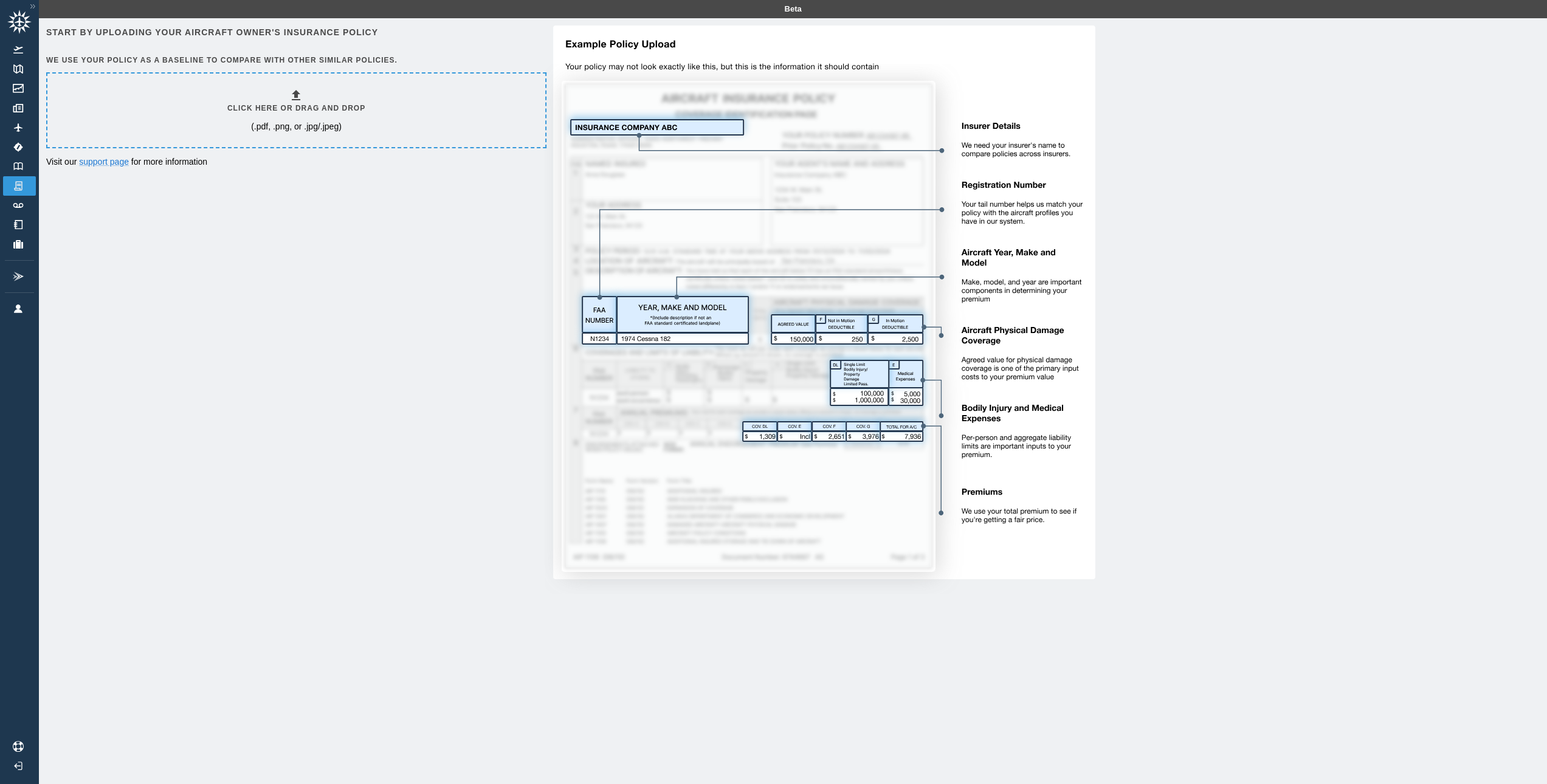
drag, startPoint x: 500, startPoint y: 221, endPoint x: 462, endPoint y: 209, distance: 39.8
click at [495, 219] on div "Start by uploading your aircraft owner's insurance policy We use your policy as…" at bounding box center [793, 310] width 1493 height 571
click at [432, 308] on div "Start by uploading your aircraft owner's insurance policy We use your policy as…" at bounding box center [793, 310] width 1493 height 571
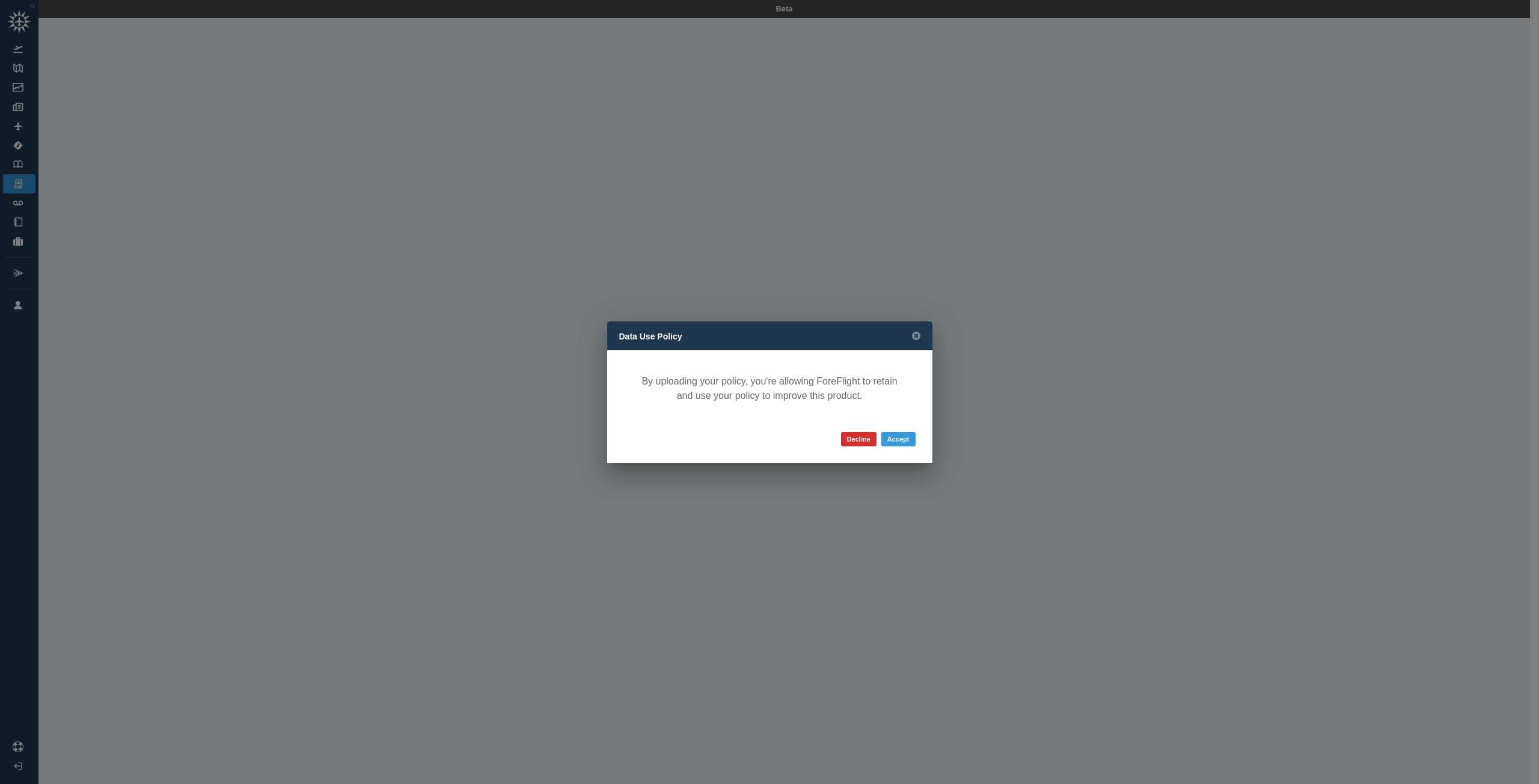
click at [915, 438] on div "Decline Accept" at bounding box center [770, 440] width 301 height 24
click at [904, 438] on button "Accept" at bounding box center [898, 439] width 34 height 15
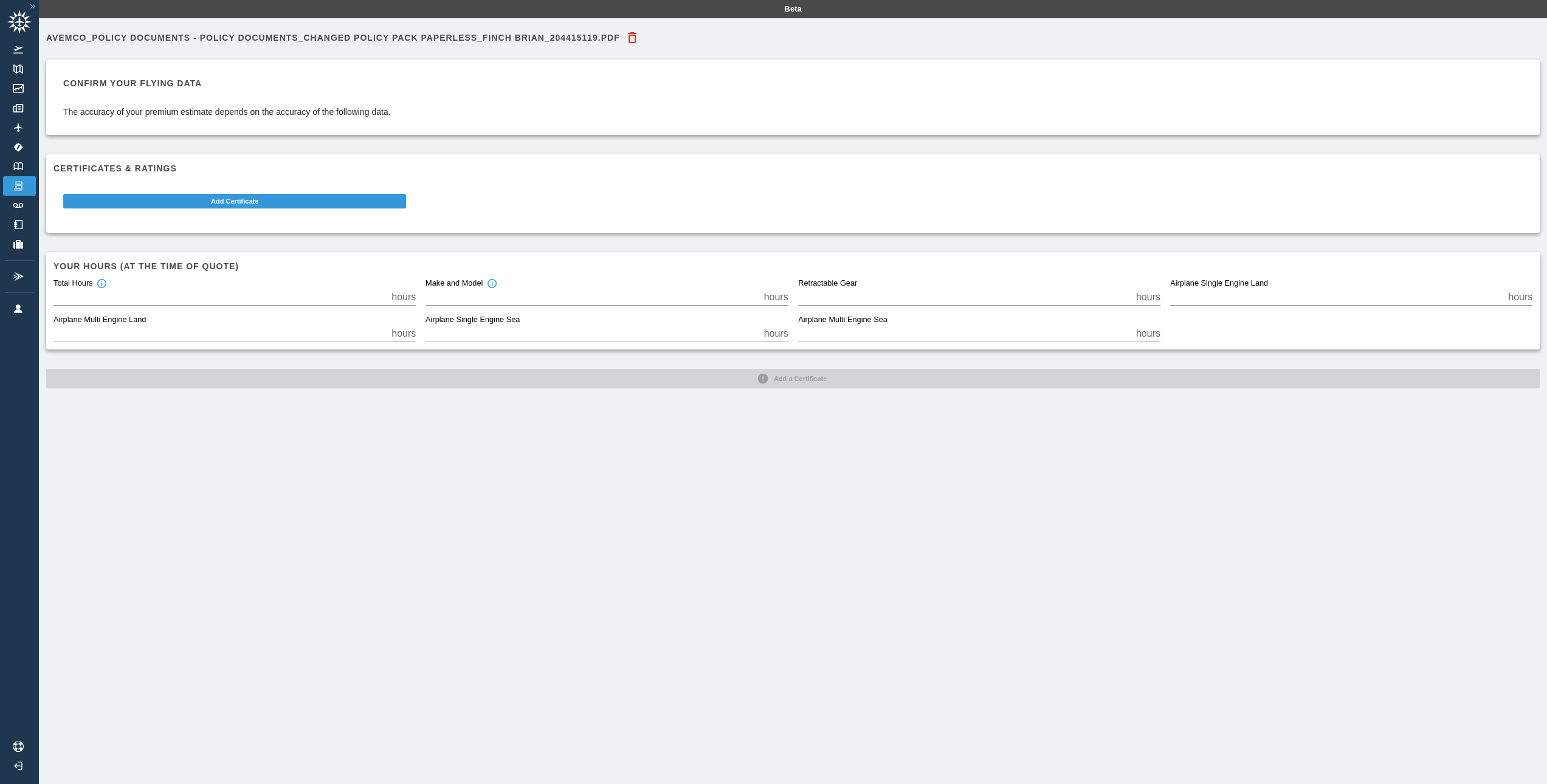
click at [244, 98] on div "Confirm your flying data The accuracy of your premium estimate depends on the a…" at bounding box center [226, 96] width 327 height 41
click at [175, 113] on p "The accuracy of your premium estimate depends on the accuracy of the following …" at bounding box center [226, 112] width 327 height 12
click at [296, 110] on p "The accuracy of your premium estimate depends on the accuracy of the following …" at bounding box center [226, 112] width 327 height 12
click at [303, 106] on p "The accuracy of your premium estimate depends on the accuracy of the following …" at bounding box center [226, 112] width 327 height 12
click at [349, 111] on p "The accuracy of your premium estimate depends on the accuracy of the following …" at bounding box center [226, 112] width 327 height 12
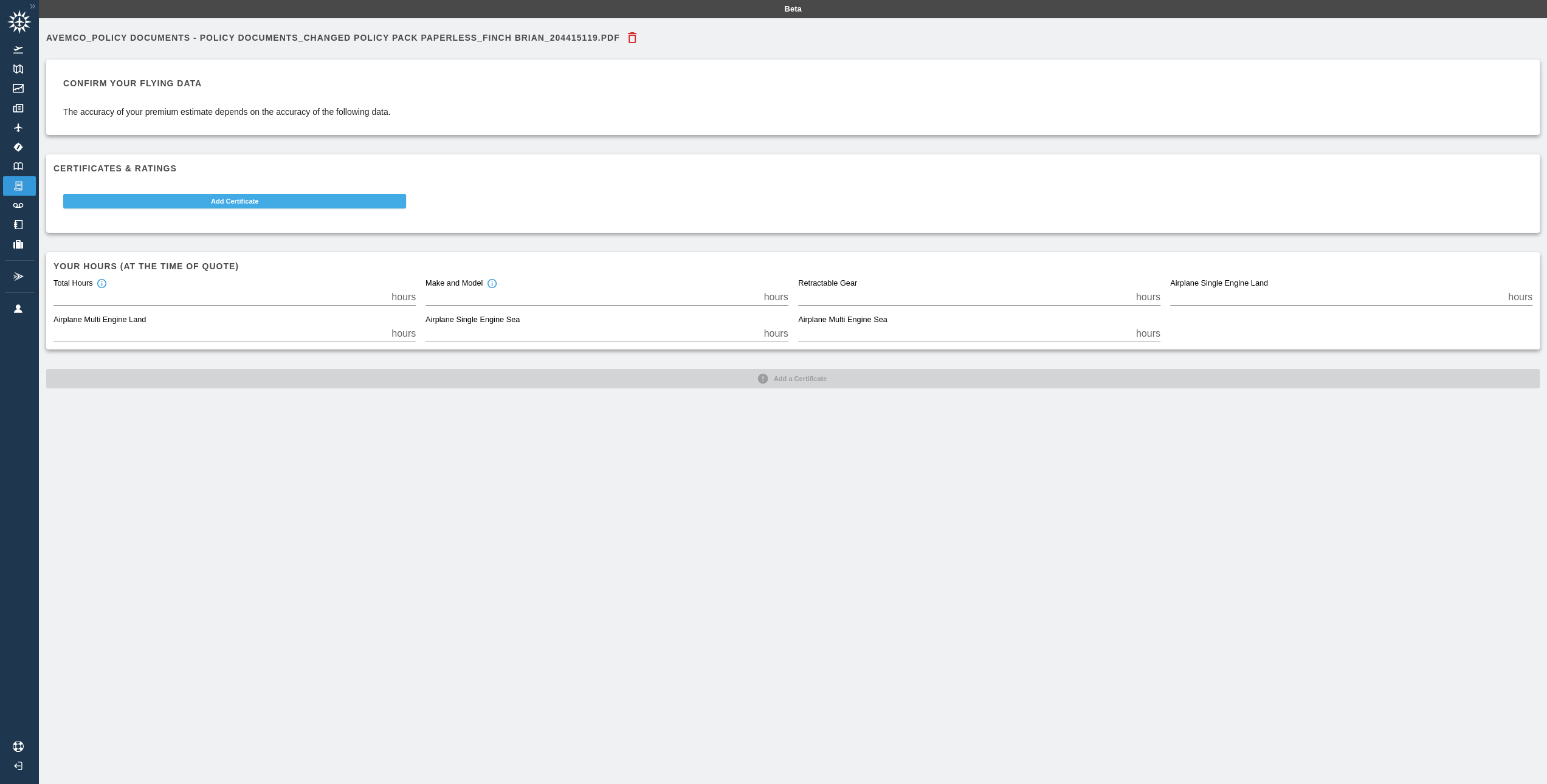
click at [266, 195] on button "Add Certificate" at bounding box center [234, 201] width 343 height 15
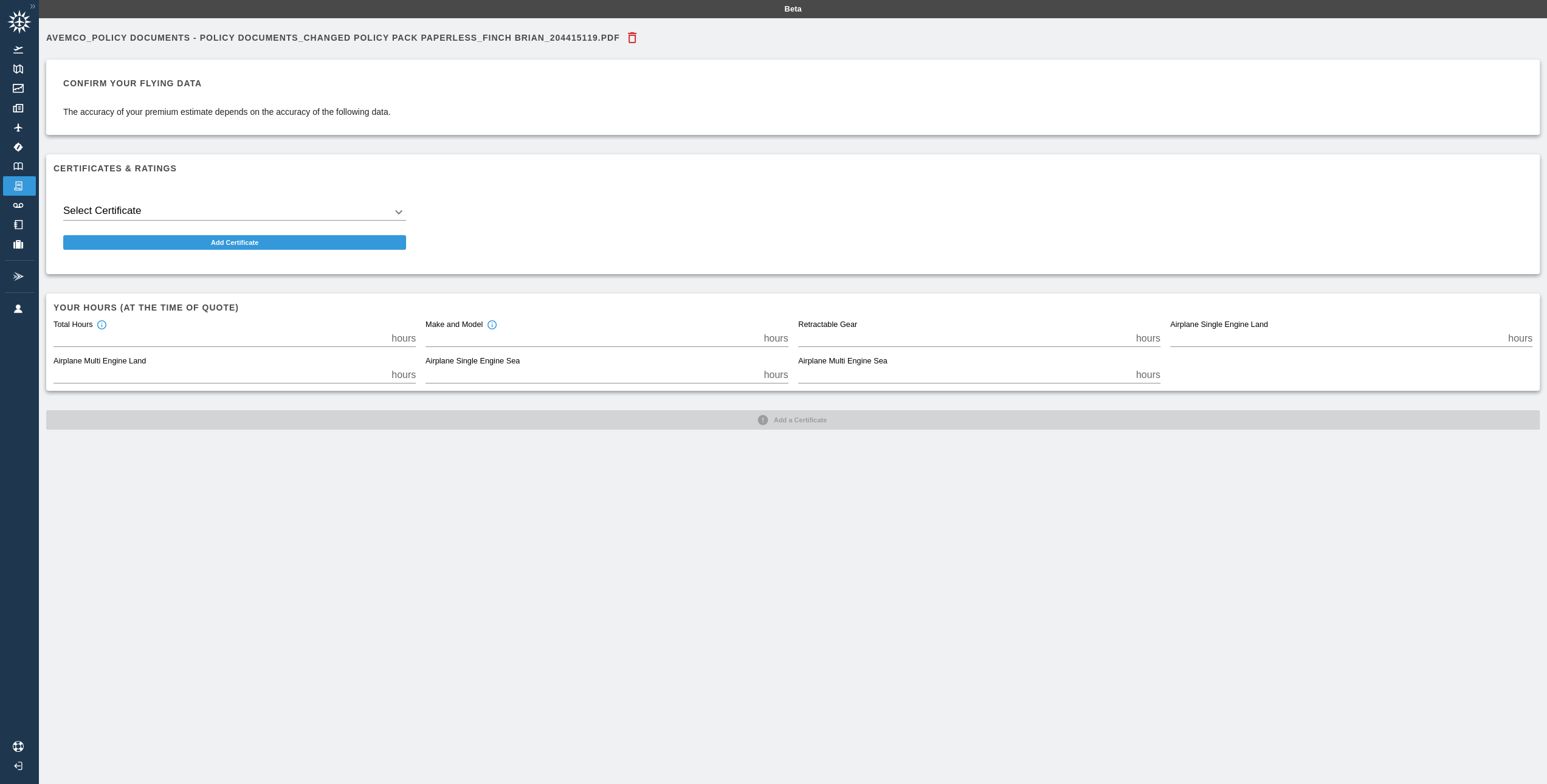
click at [220, 212] on body "Beta Avemco_Policy Documents - Policy Documents_Changed Policy Pack Paperless_F…" at bounding box center [773, 392] width 1547 height 784
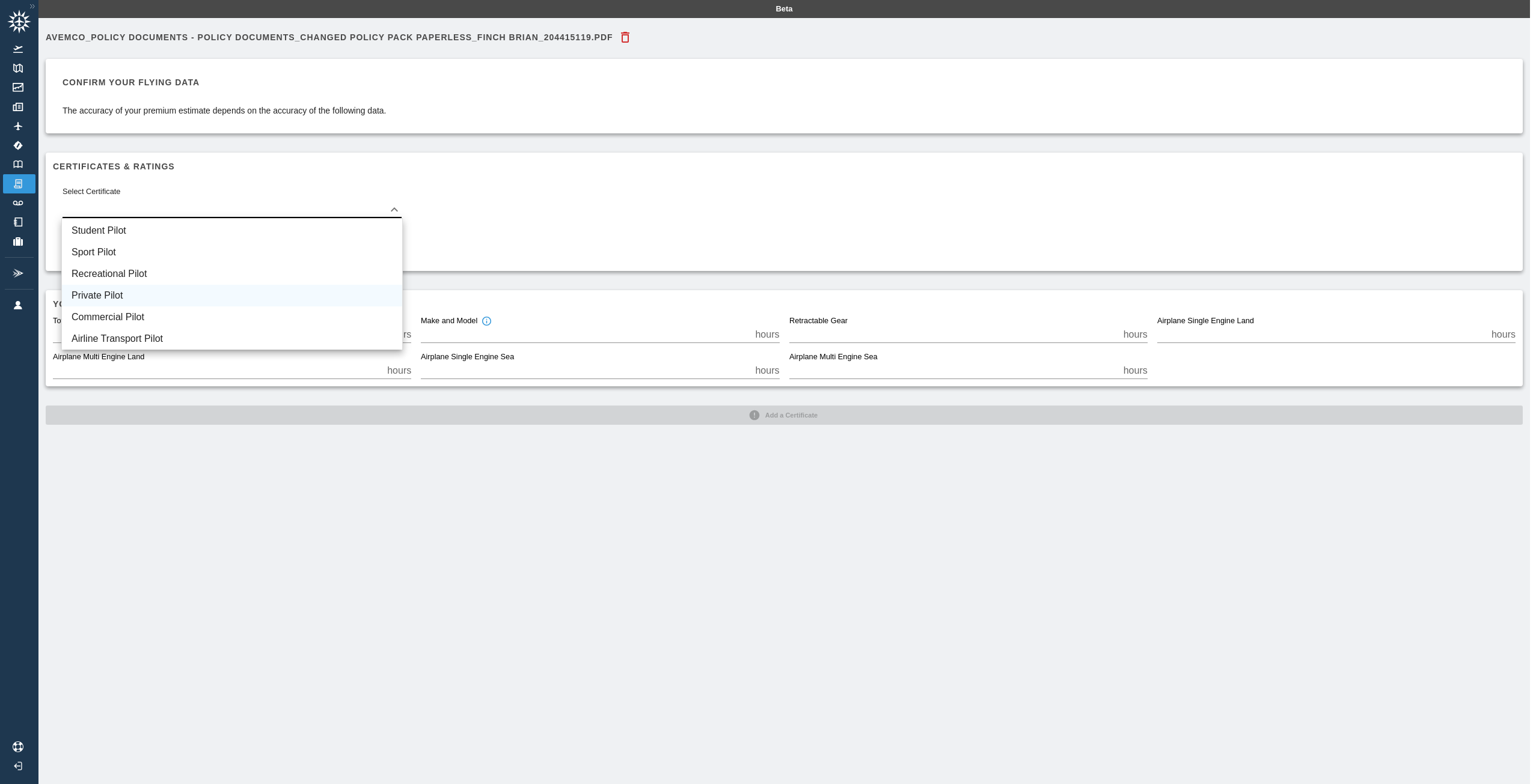
click at [132, 295] on li "Private Pilot" at bounding box center [232, 295] width 340 height 22
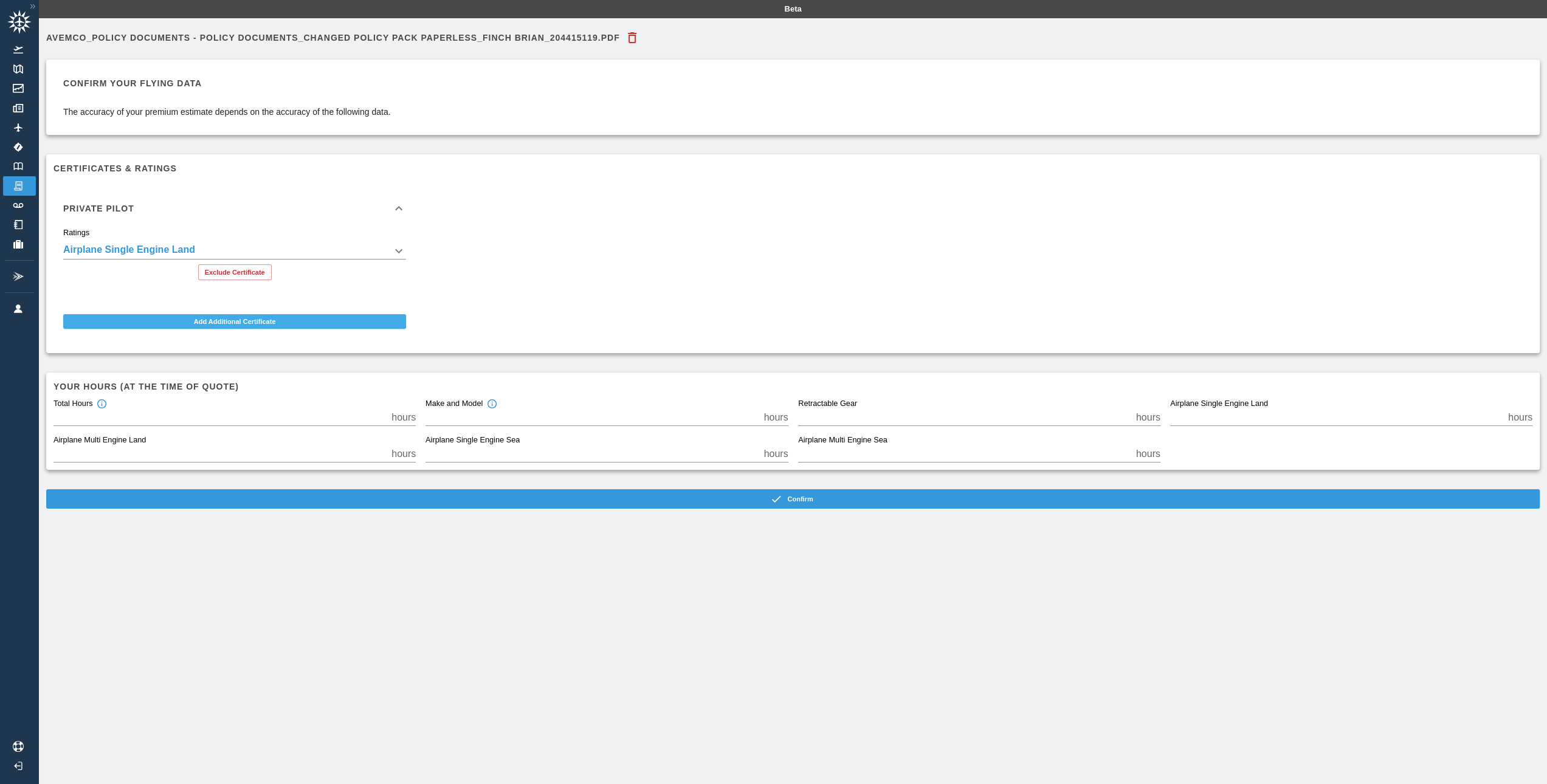
click at [250, 326] on button "Add Additional Certificate" at bounding box center [234, 321] width 343 height 15
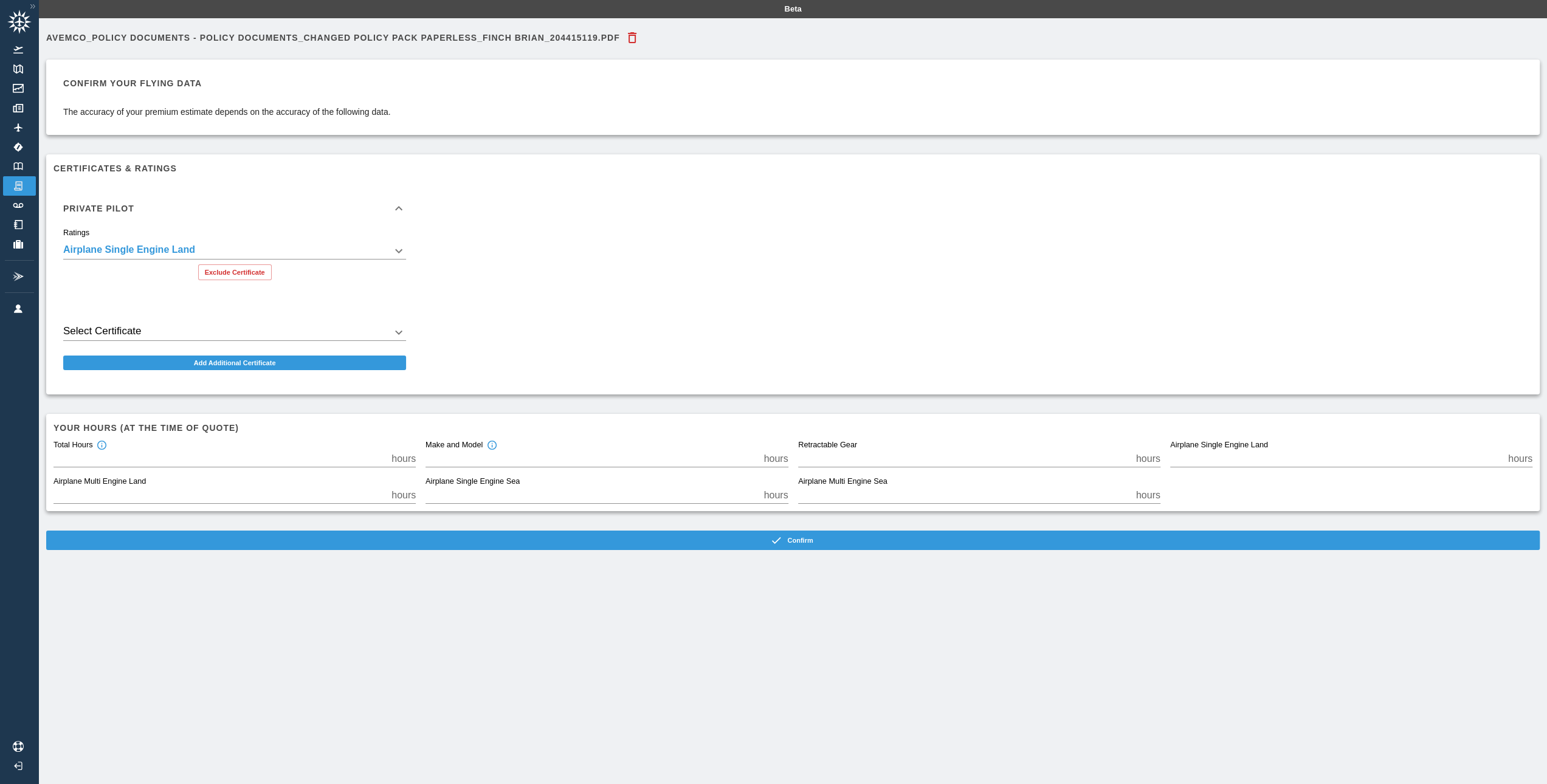
click at [198, 327] on body "**********" at bounding box center [773, 392] width 1547 height 784
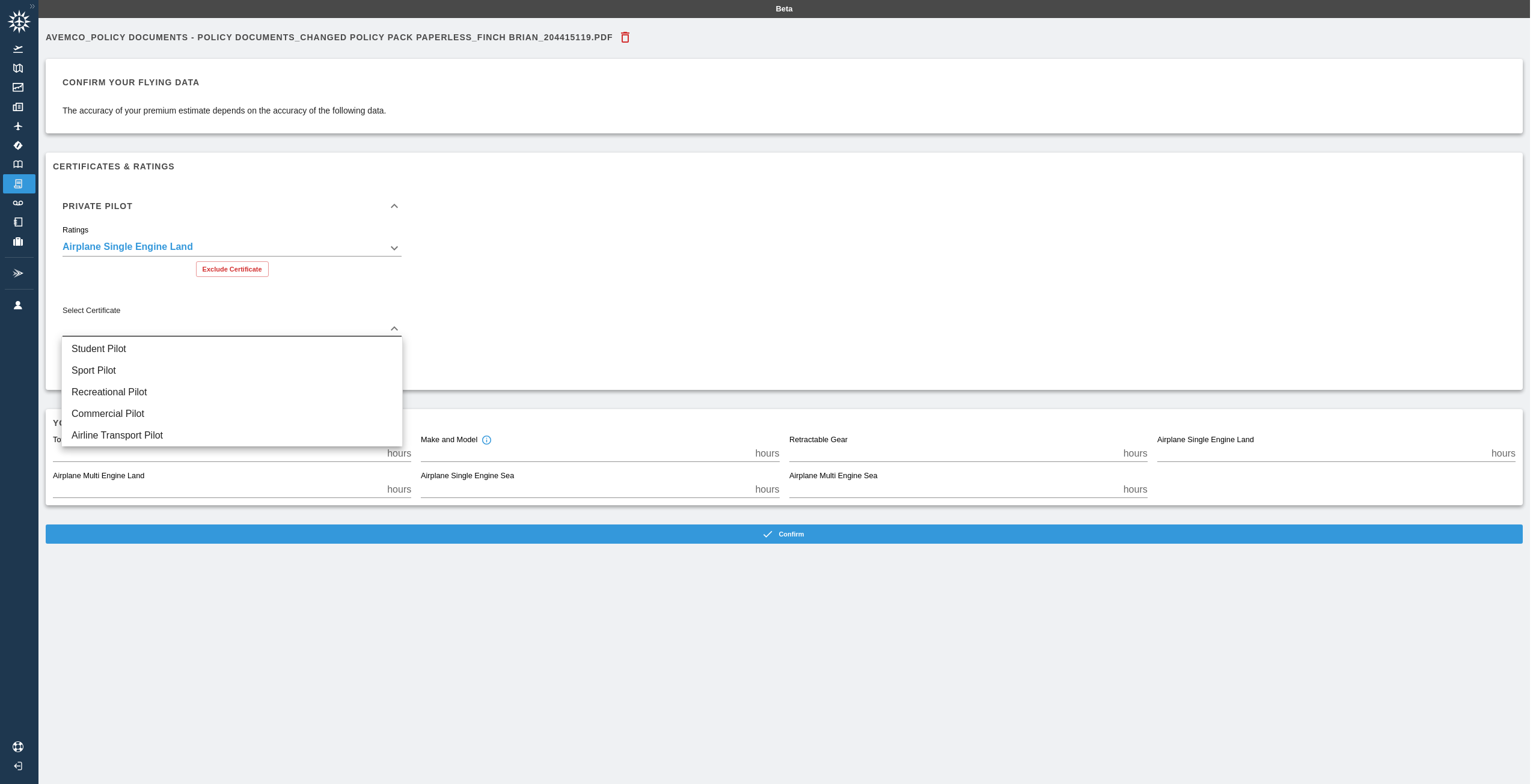
click at [686, 266] on div at bounding box center [770, 392] width 1539 height 784
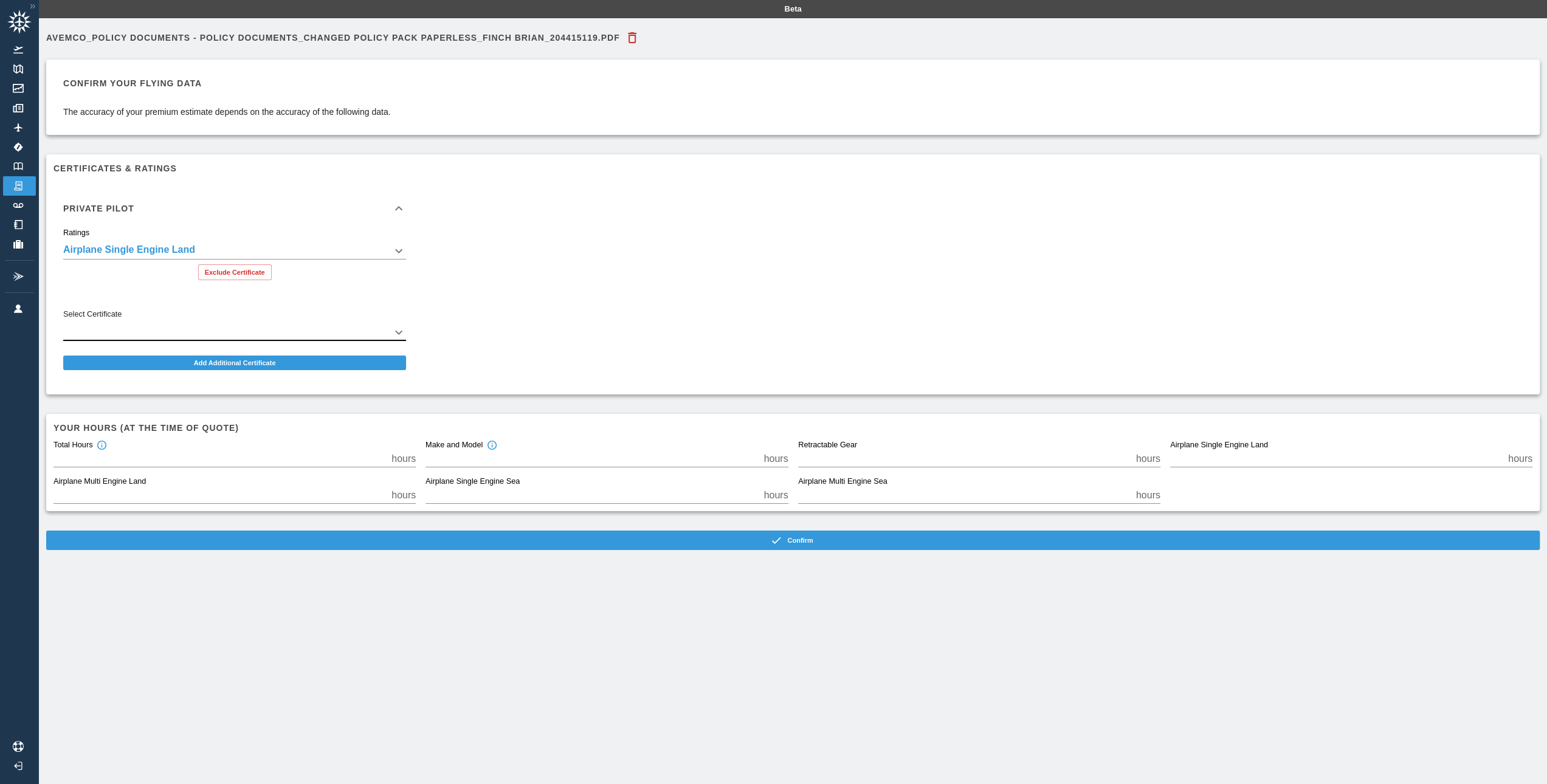
scroll to position [27, 0]
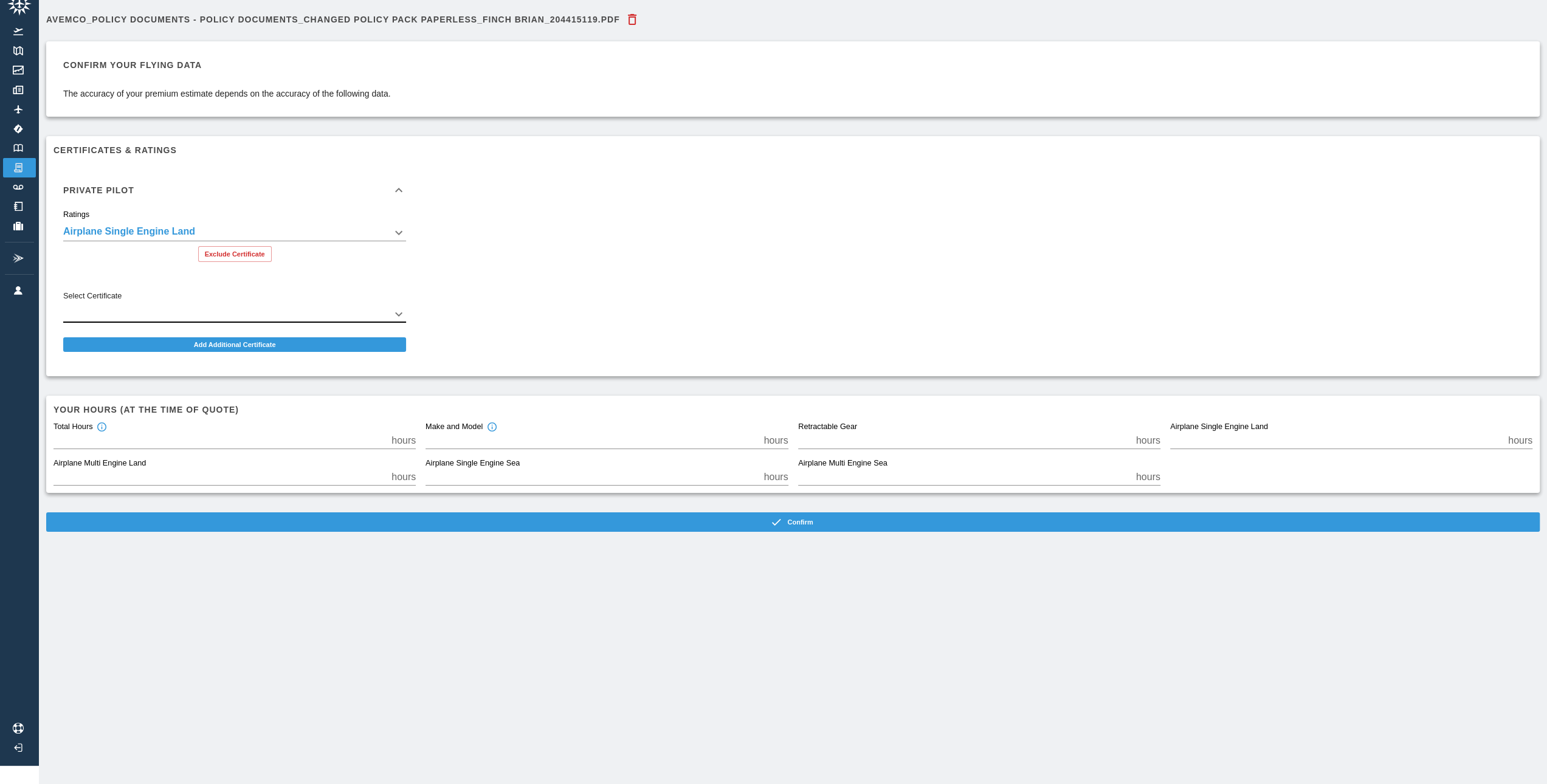
click at [563, 609] on div "**********" at bounding box center [792, 392] width 1508 height 784
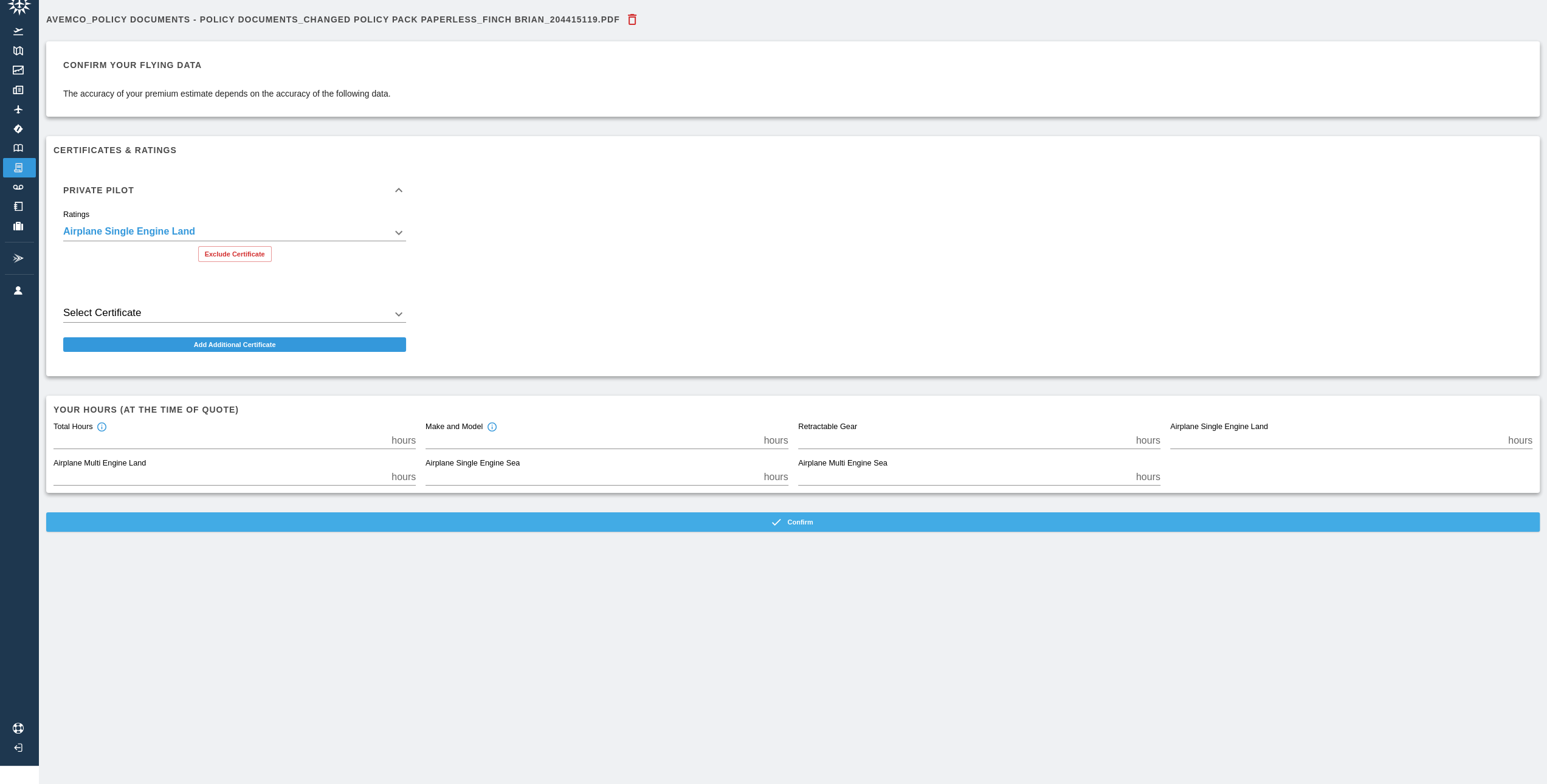
click at [808, 512] on button "Confirm" at bounding box center [793, 522] width 1493 height 19
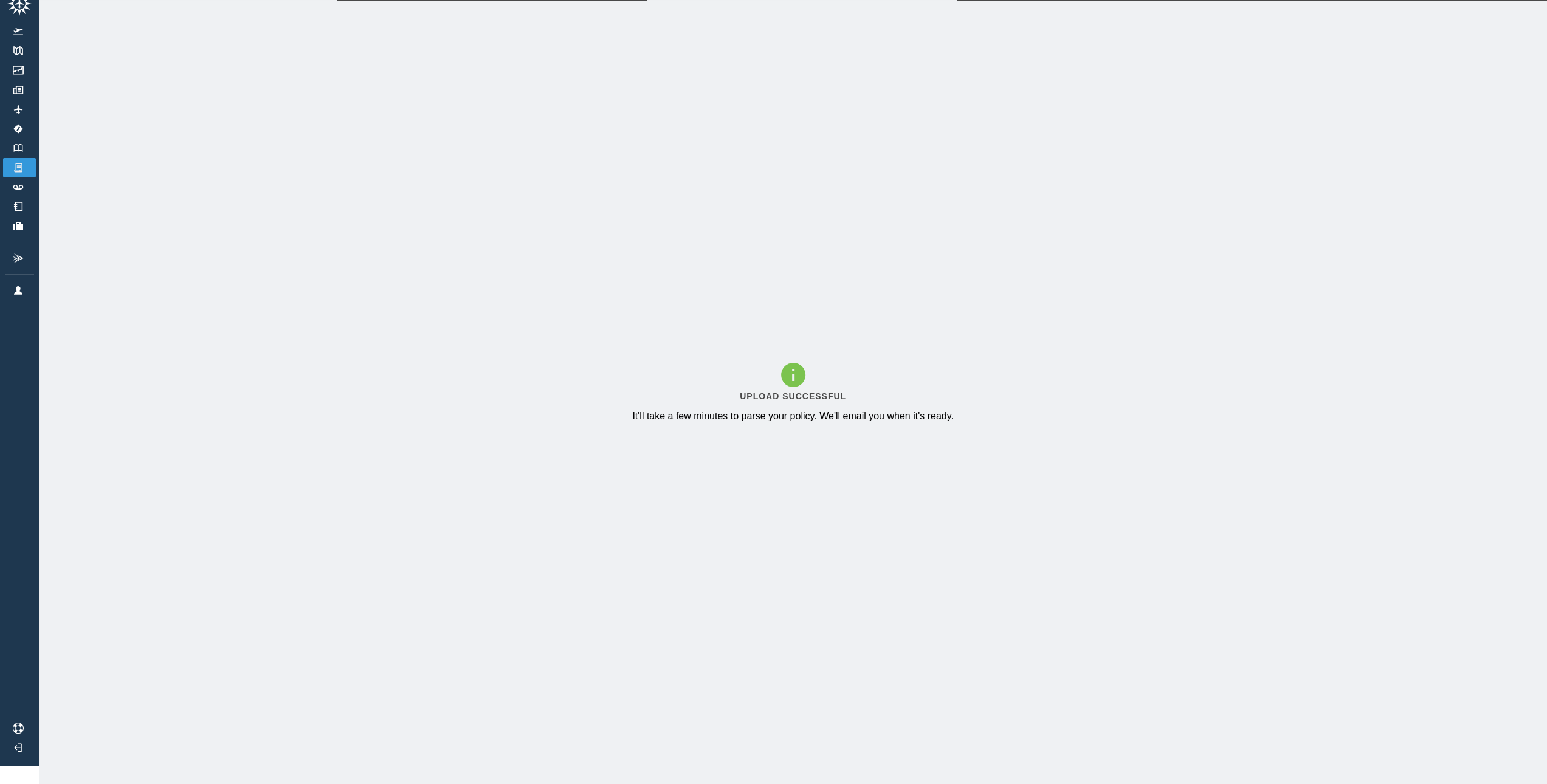
drag, startPoint x: 426, startPoint y: 335, endPoint x: 19, endPoint y: 307, distance: 408.0
click at [425, 333] on div "Upload Successful It'll take a few minutes to parse your policy. We'll email yo…" at bounding box center [792, 392] width 1508 height 784
click at [21, 162] on img at bounding box center [18, 167] width 13 height 11
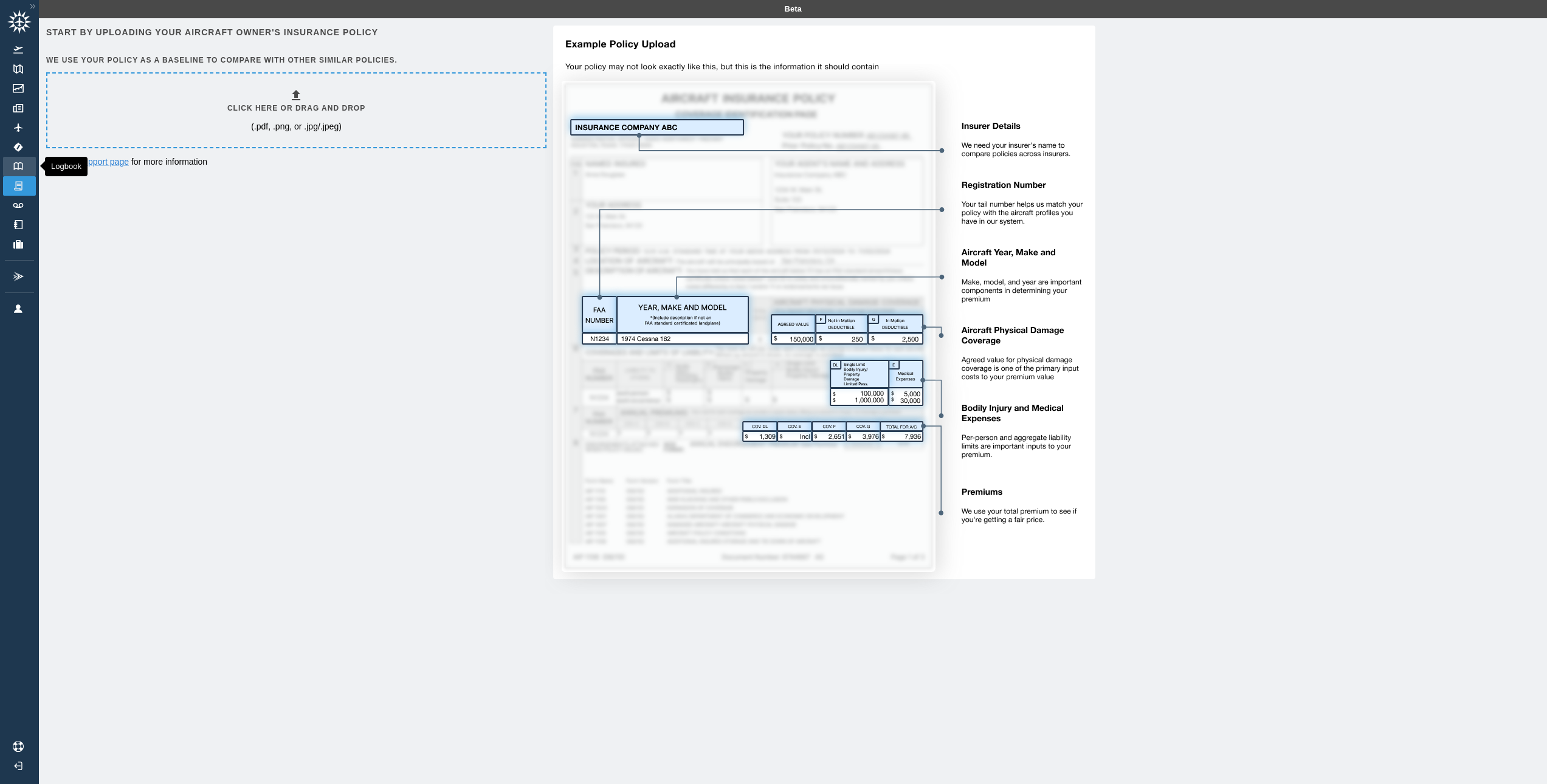
click at [24, 160] on link "Logbook" at bounding box center [18, 167] width 32 height 19
click at [383, 255] on div "Start by uploading your aircraft owner's insurance policy We use your policy as…" at bounding box center [793, 310] width 1493 height 571
click at [21, 103] on img at bounding box center [18, 108] width 13 height 9
click at [284, 251] on div "Start by uploading your aircraft owner's insurance policy We use your policy as…" at bounding box center [793, 310] width 1493 height 571
click at [490, 253] on div "Start by uploading your aircraft owner's insurance policy We use your policy as…" at bounding box center [793, 310] width 1493 height 571
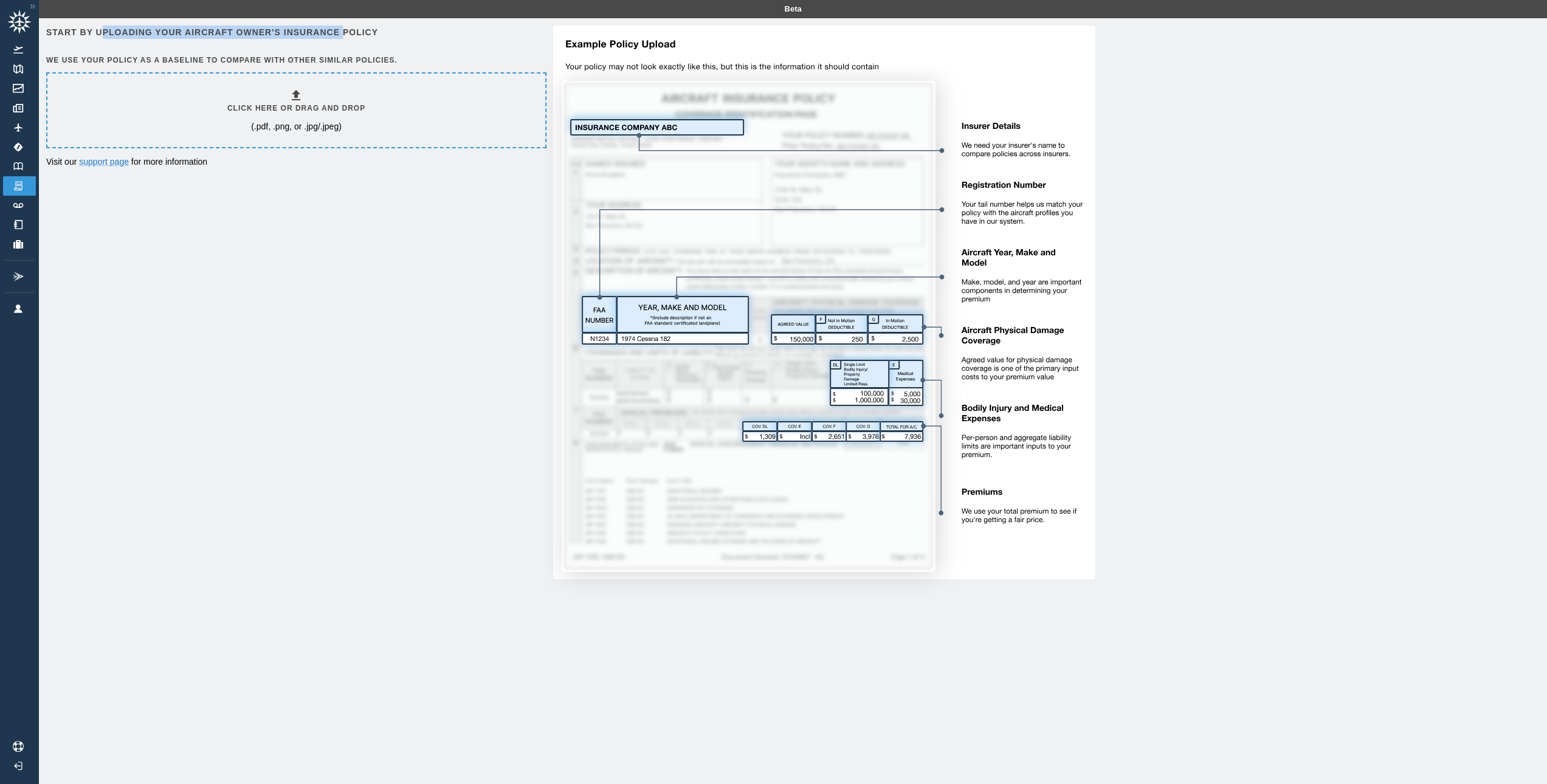
drag, startPoint x: 104, startPoint y: 36, endPoint x: 280, endPoint y: 45, distance: 176.2
click at [344, 26] on h6 "Start by uploading your aircraft owner's insurance policy" at bounding box center [295, 32] width 498 height 13
click at [253, 346] on div "Start by uploading your aircraft owner's insurance policy We use your policy as…" at bounding box center [793, 310] width 1493 height 571
click at [403, 372] on div "Start by uploading your aircraft owner's insurance policy We use your policy as…" at bounding box center [793, 310] width 1493 height 571
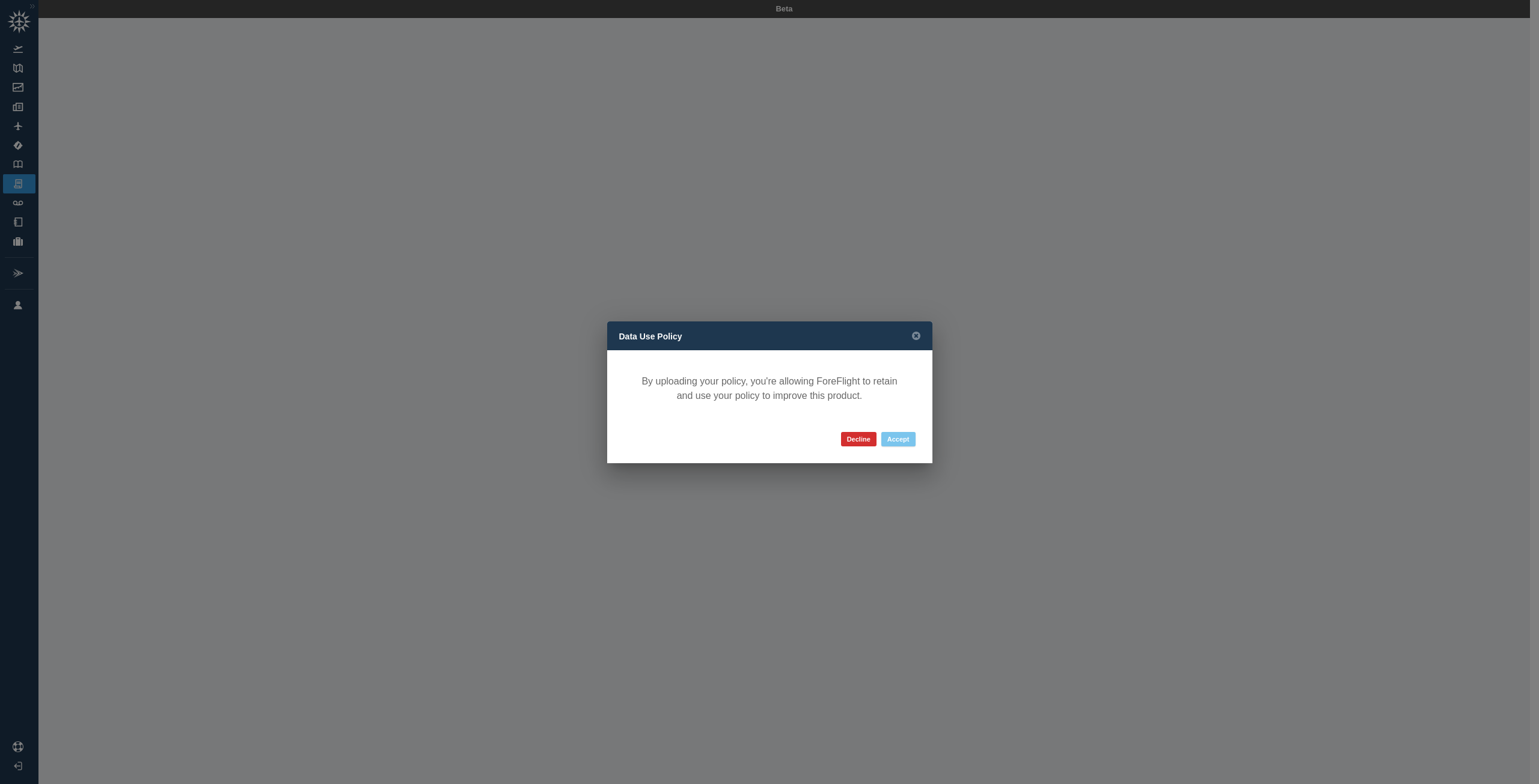
click at [900, 437] on button "Accept" at bounding box center [898, 439] width 34 height 15
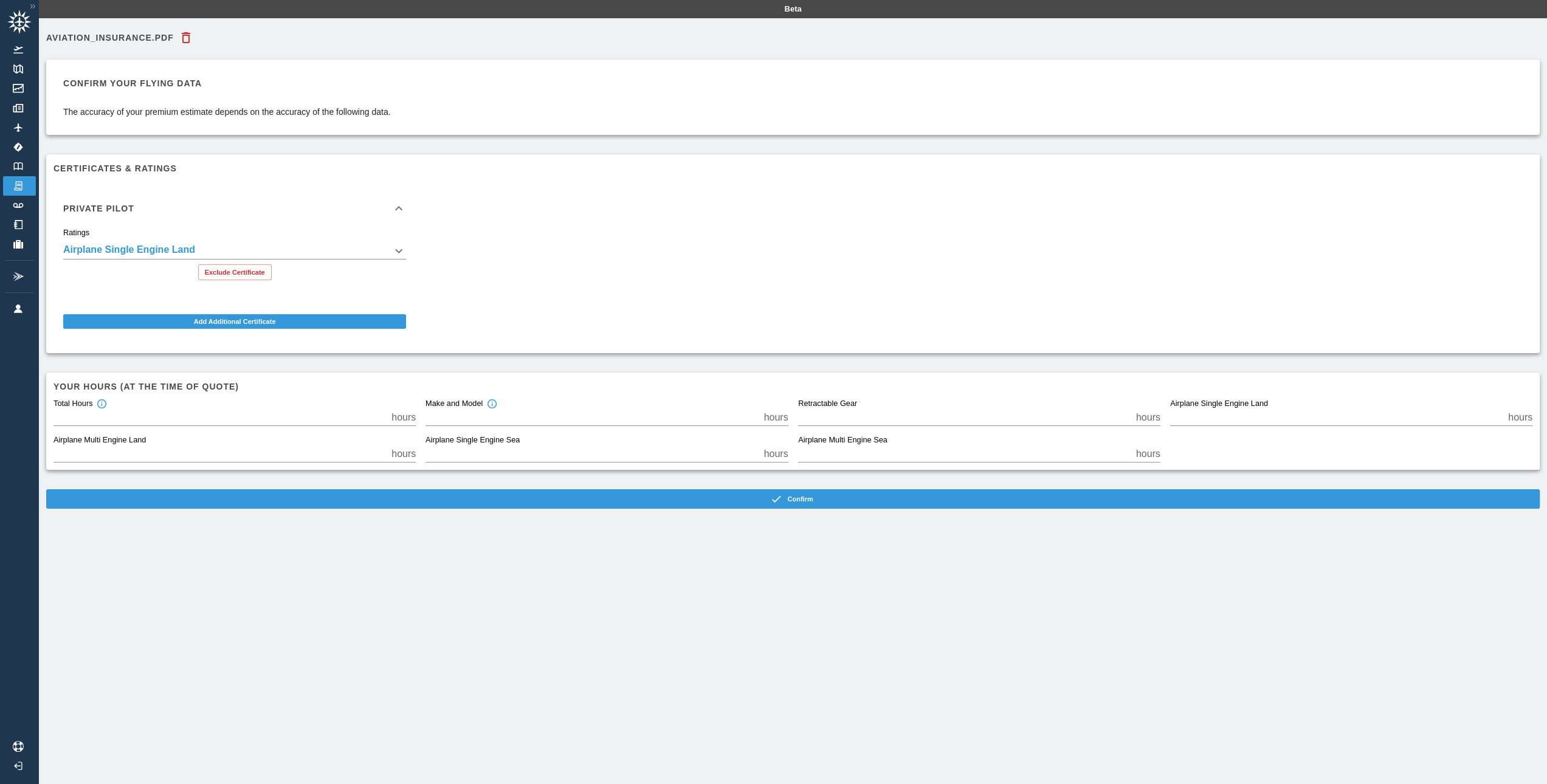
click at [534, 716] on div "**********" at bounding box center [792, 410] width 1508 height 784
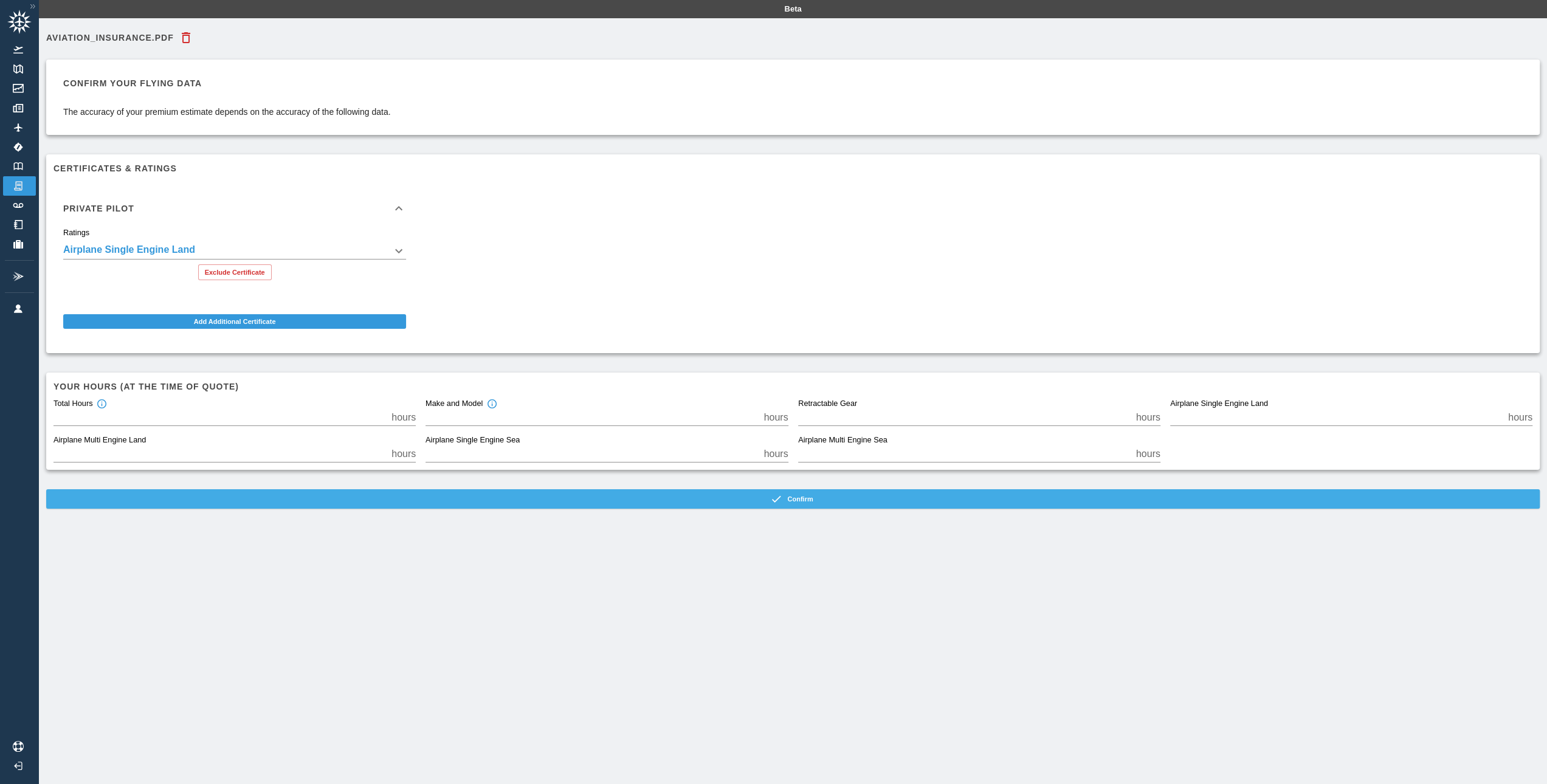
click at [838, 493] on button "Confirm" at bounding box center [793, 499] width 1493 height 19
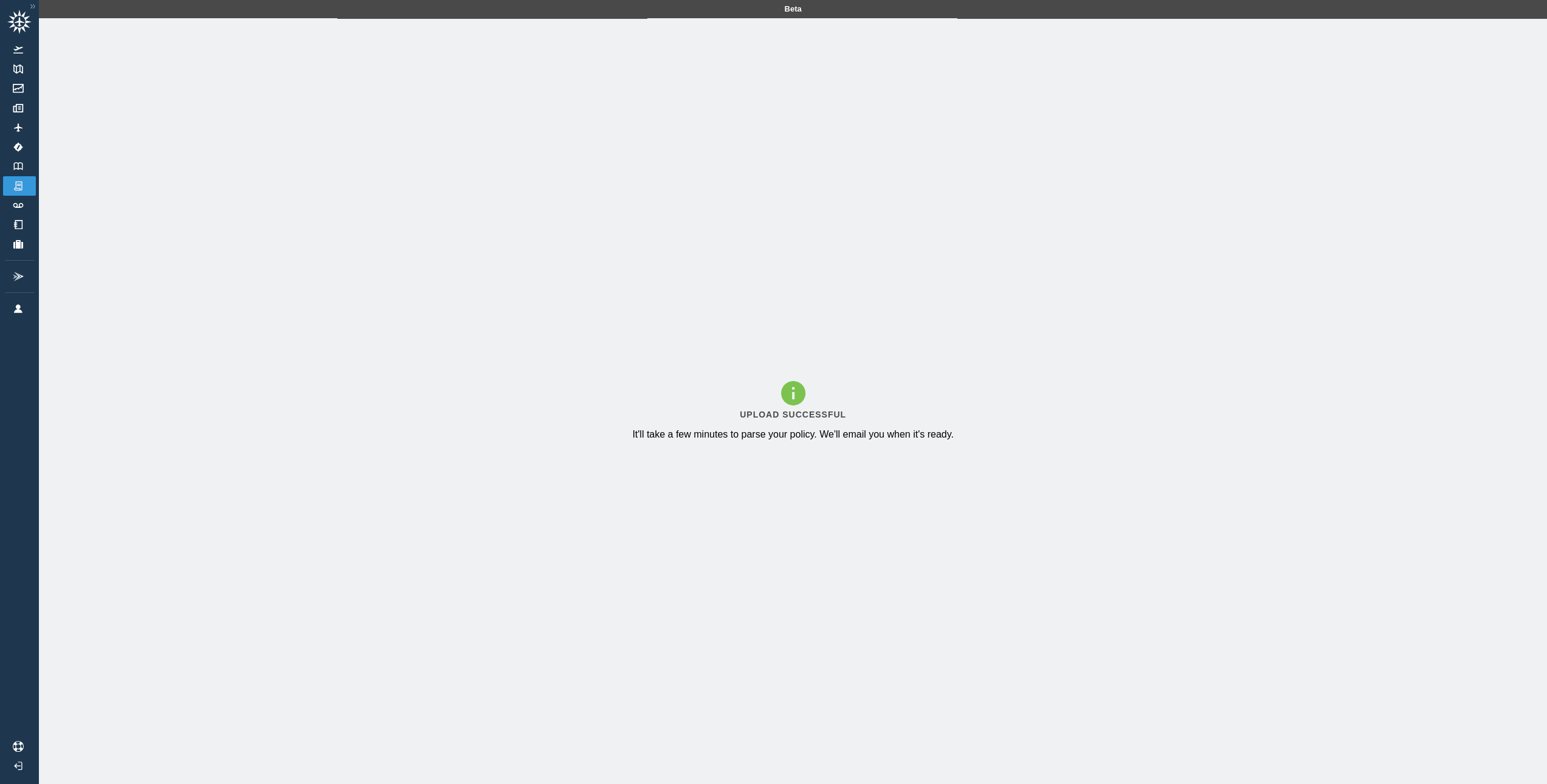
click at [426, 612] on div "Upload Successful It'll take a few minutes to parse your policy. We'll email yo…" at bounding box center [792, 410] width 1508 height 784
click at [20, 163] on img at bounding box center [18, 166] width 13 height 8
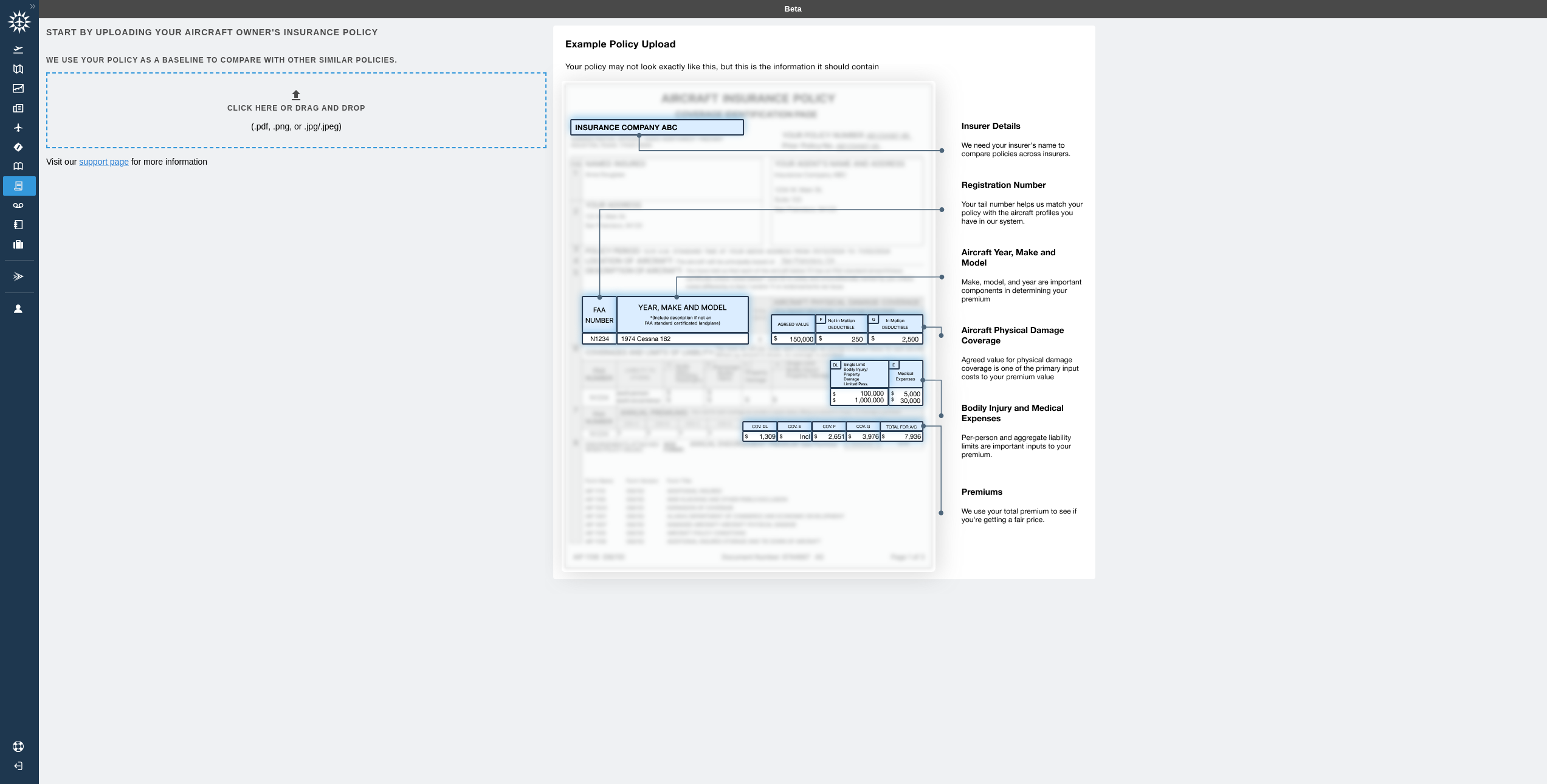
drag, startPoint x: 383, startPoint y: 232, endPoint x: 312, endPoint y: 206, distance: 75.6
click at [381, 231] on div "Start by uploading your aircraft owner's insurance policy We use your policy as…" at bounding box center [793, 310] width 1493 height 571
click at [18, 169] on img at bounding box center [18, 166] width 13 height 8
